Goal: Transaction & Acquisition: Purchase product/service

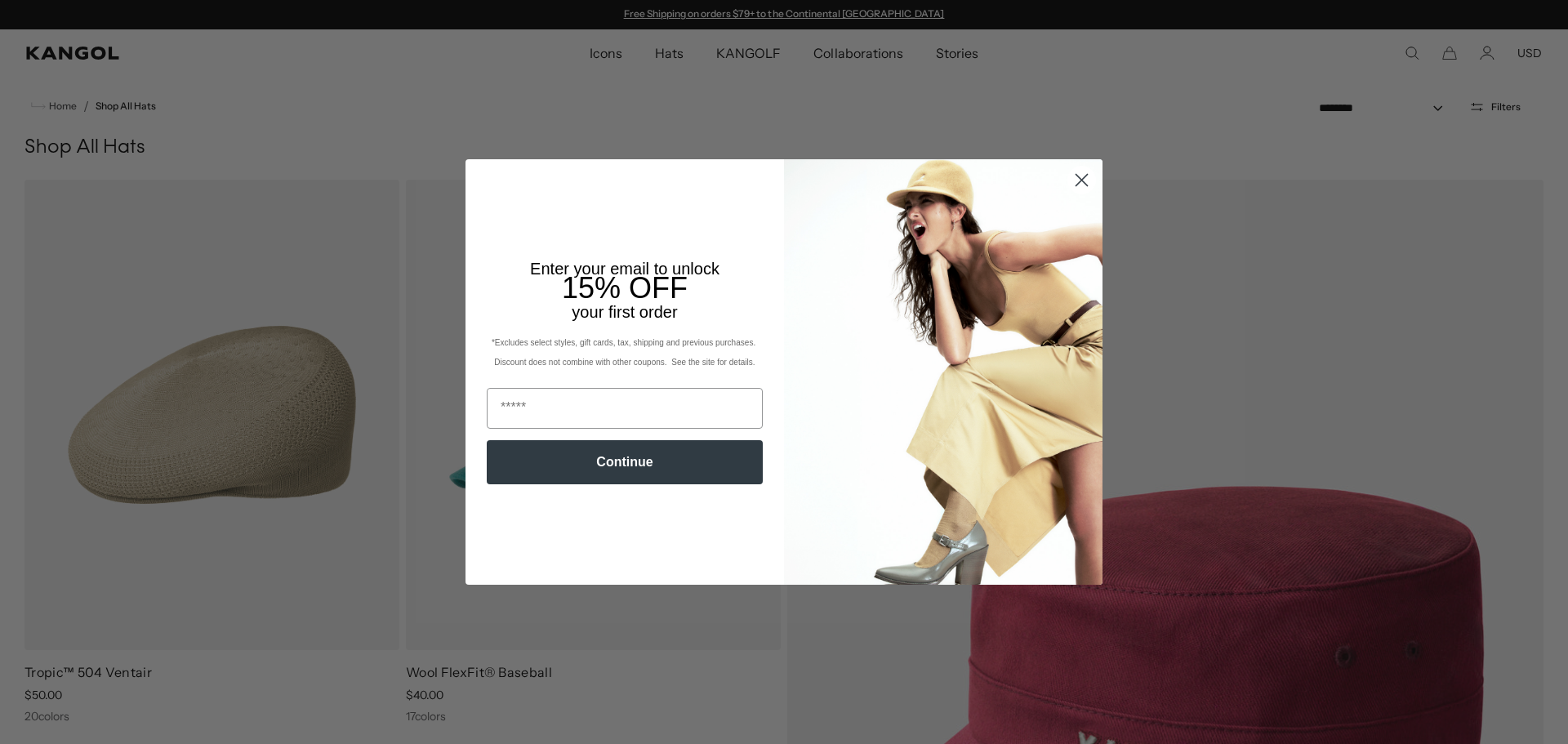
click at [1078, 253] on img "POPUP Form" at bounding box center [944, 372] width 319 height 425
click at [1080, 178] on circle "Close dialog" at bounding box center [1082, 180] width 27 height 27
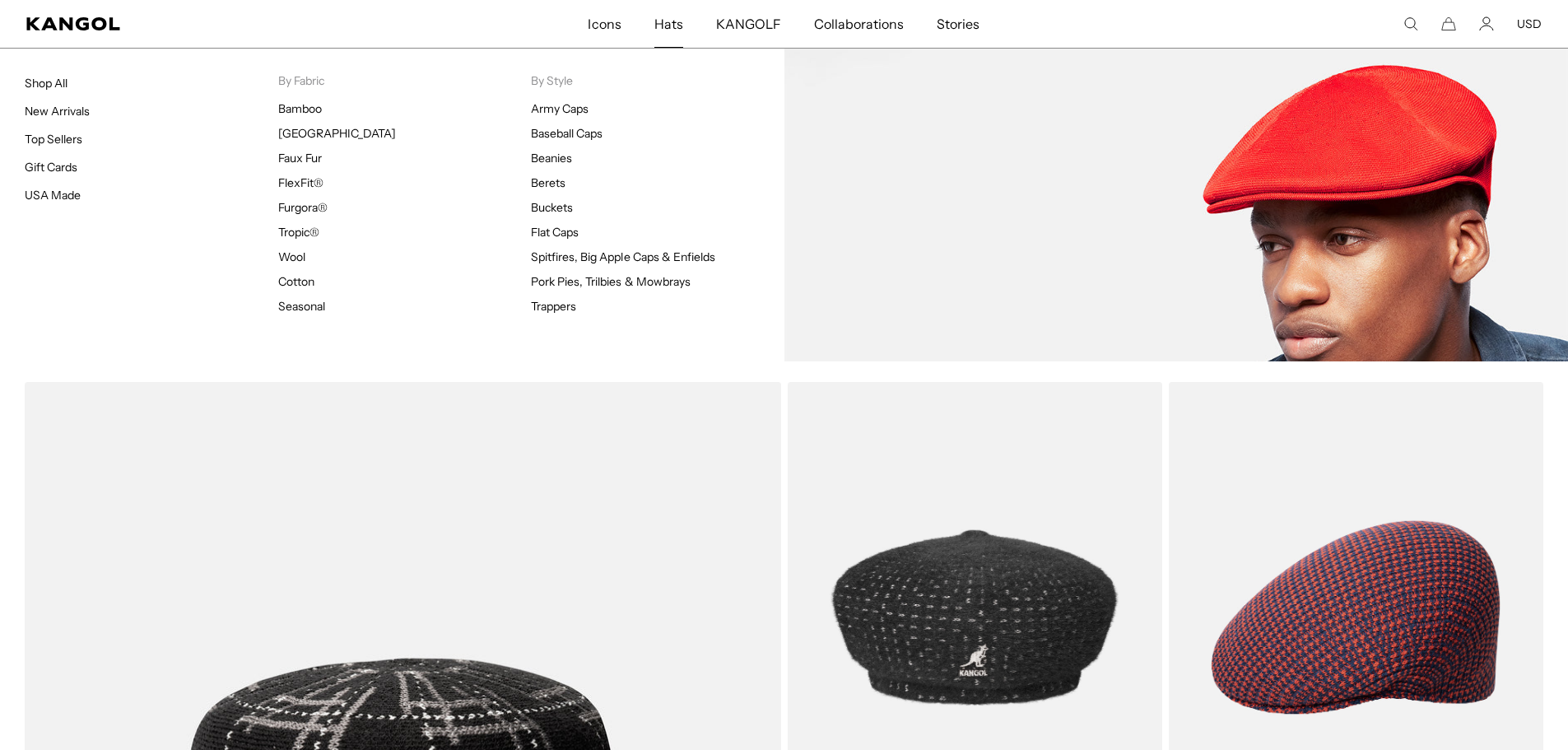
click at [306, 100] on li "By Fabric [GEOGRAPHIC_DATA] [GEOGRAPHIC_DATA] Faux Fur FlexFit® Furgora® Tropic…" at bounding box center [405, 196] width 254 height 247
click at [305, 110] on link "Bamboo" at bounding box center [300, 109] width 43 height 15
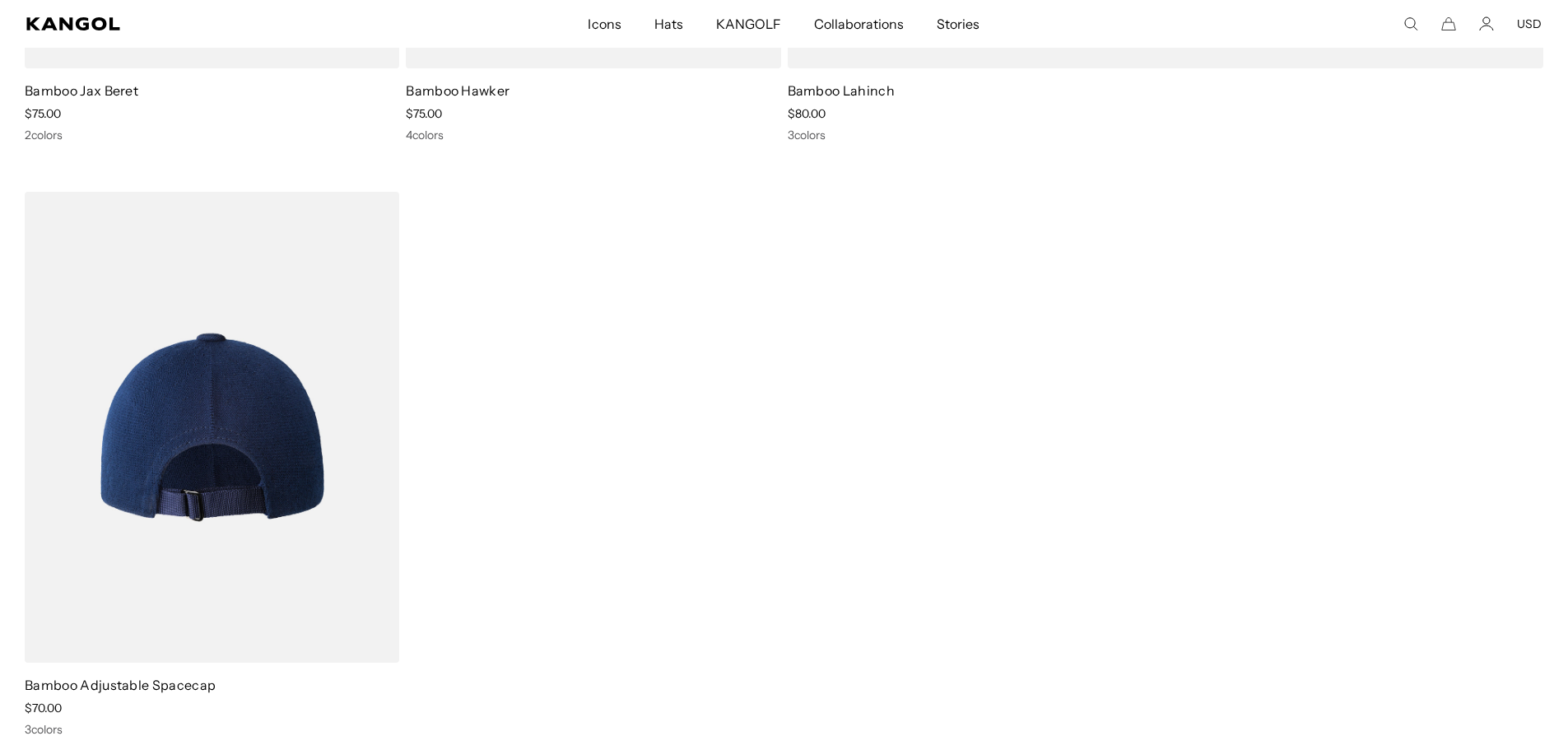
scroll to position [0, 339]
